Goal: Task Accomplishment & Management: Manage account settings

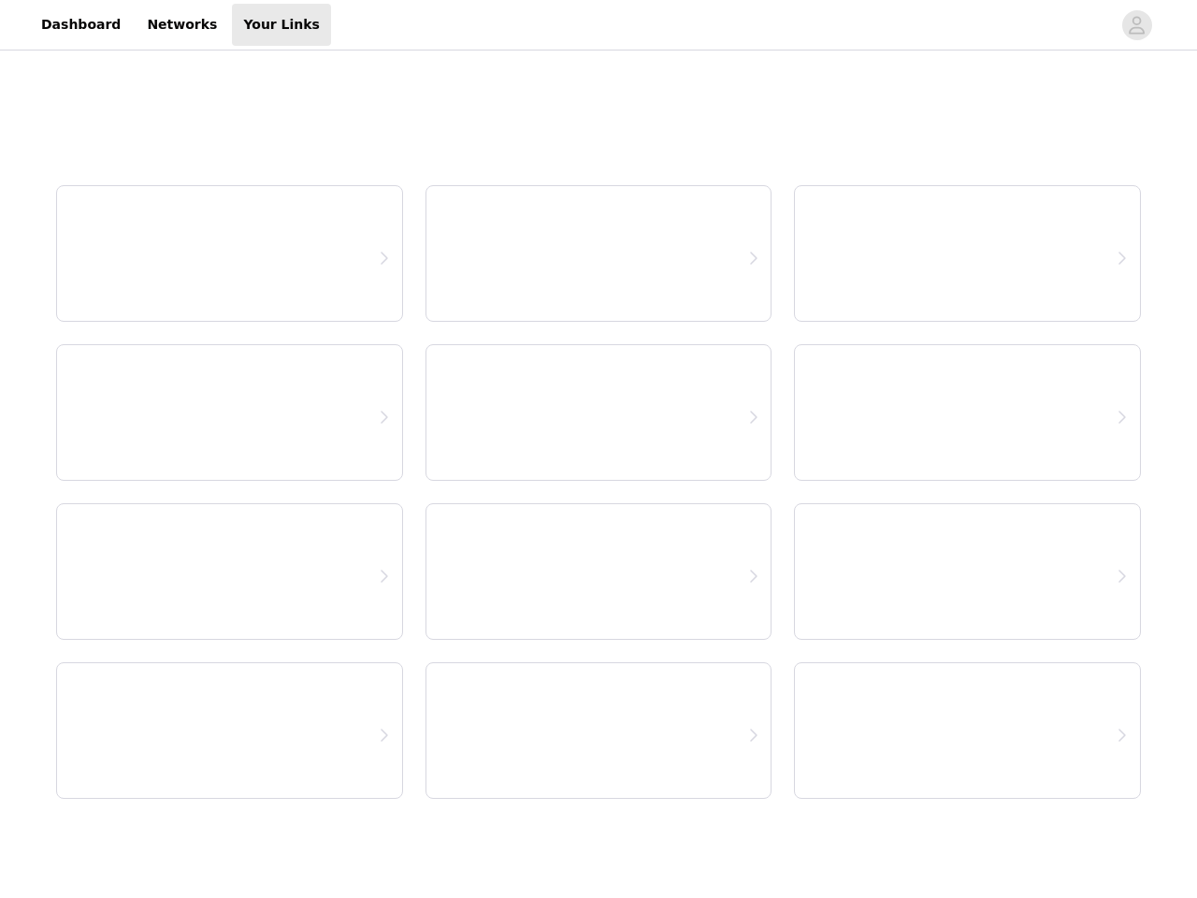
select select "12"
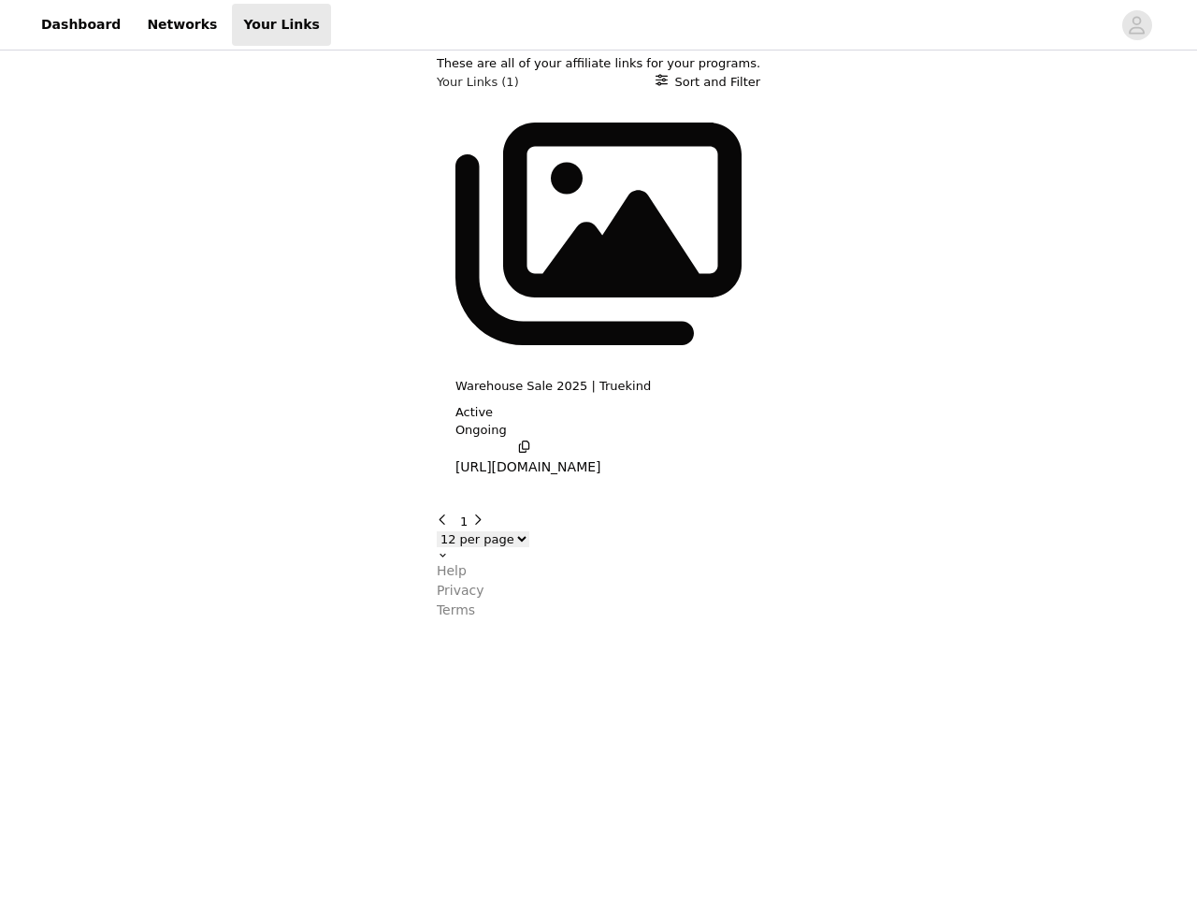
click at [599, 449] on body "Dashboard Networks Your Links These are all of your affiliate links for your pr…" at bounding box center [598, 449] width 1197 height 898
click at [599, 210] on div "Warehouse Sale 2025 | Truekind Active Ongoing [URL][DOMAIN_NAME]" at bounding box center [599, 287] width 286 height 392
click at [599, 25] on div at bounding box center [721, 25] width 780 height 42
click at [1137, 25] on icon "avatar" at bounding box center [1137, 25] width 18 height 30
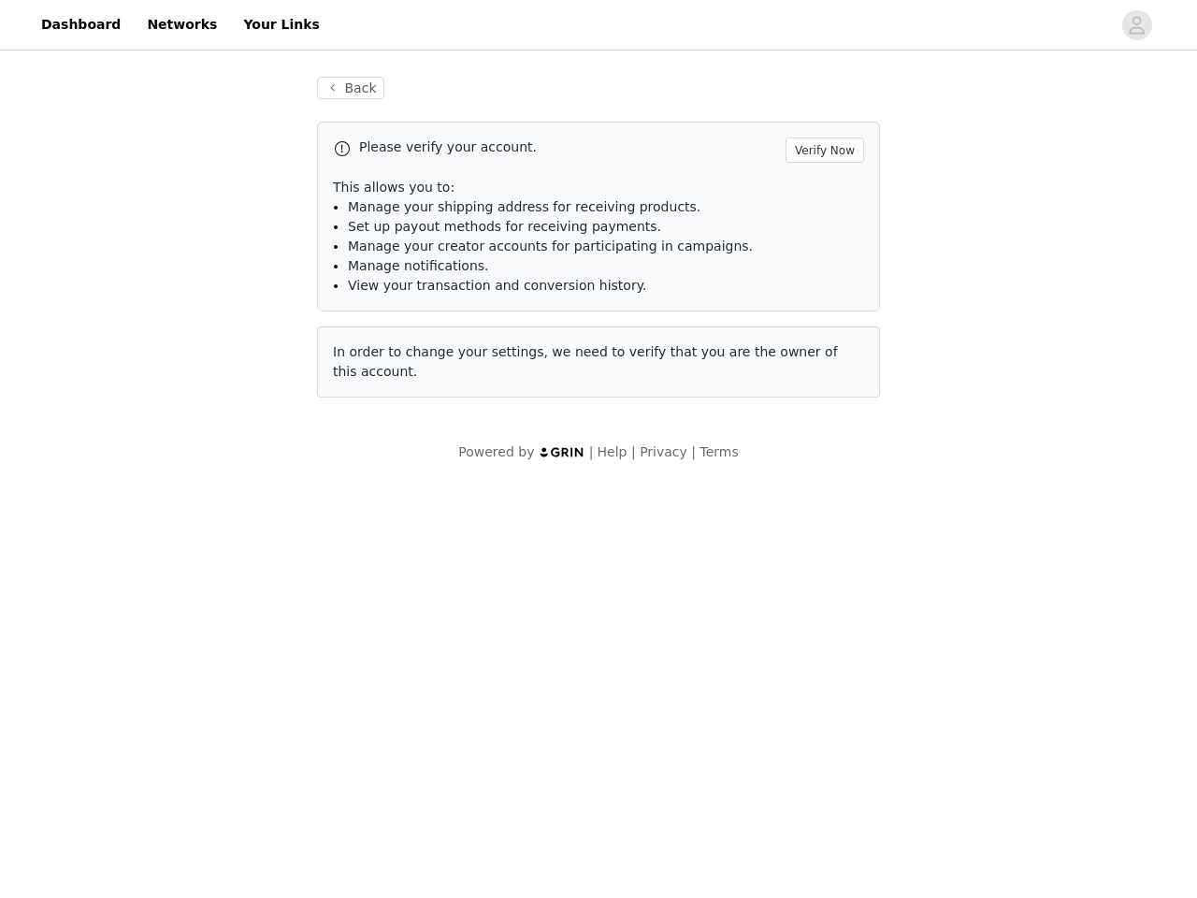
click at [1091, 130] on div "Back Please verify your account. Verify Now This allows you to: Manage your shi…" at bounding box center [598, 269] width 1197 height 430
click at [248, 204] on div "Back Please verify your account. Verify Now This allows you to: Manage your shi…" at bounding box center [598, 269] width 1197 height 430
click at [374, 273] on span "Manage notifications." at bounding box center [418, 265] width 141 height 15
click at [687, 234] on li "Set up payout methods for receiving payments." at bounding box center [606, 227] width 516 height 20
click at [558, 334] on div "In order to change your settings, we need to verify that you are the owner of t…" at bounding box center [598, 361] width 563 height 71
